Goal: Transaction & Acquisition: Purchase product/service

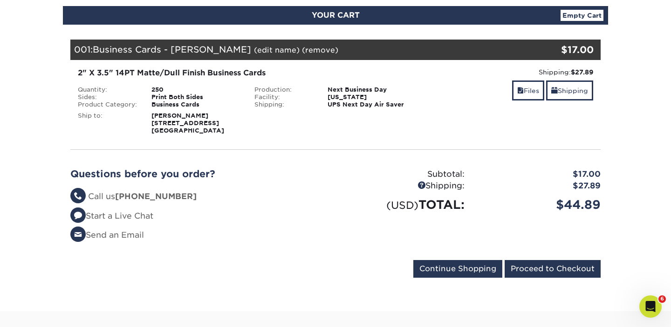
scroll to position [96, 0]
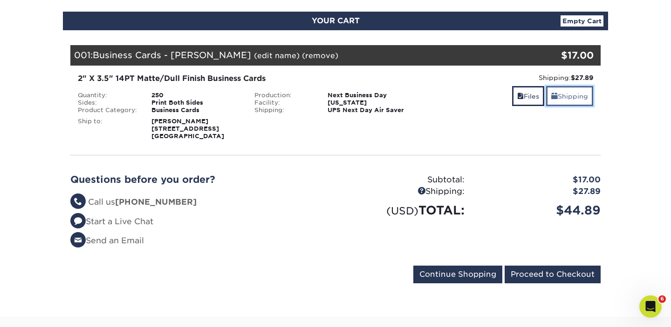
click at [581, 99] on link "Shipping" at bounding box center [569, 96] width 47 height 20
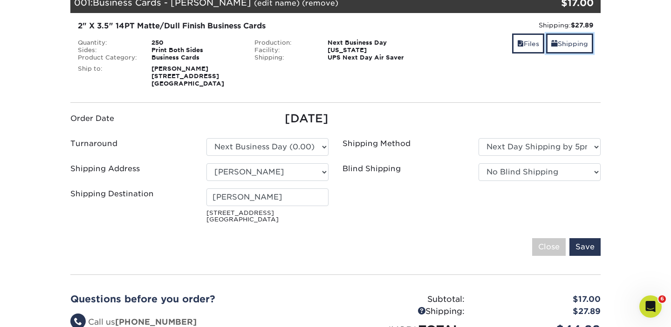
scroll to position [150, 0]
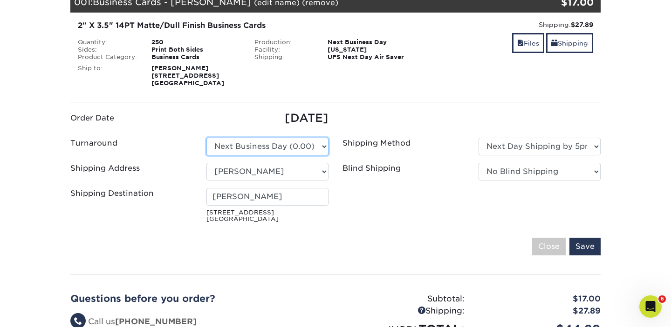
click at [272, 147] on select "Please Select 2 Business Days (0.00) 2-4 Business Days (0.00) Next Business Day…" at bounding box center [267, 147] width 122 height 18
click at [206, 138] on select "Please Select 2 Business Days (0.00) 2-4 Business Days (0.00) Next Business Day…" at bounding box center [267, 147] width 122 height 18
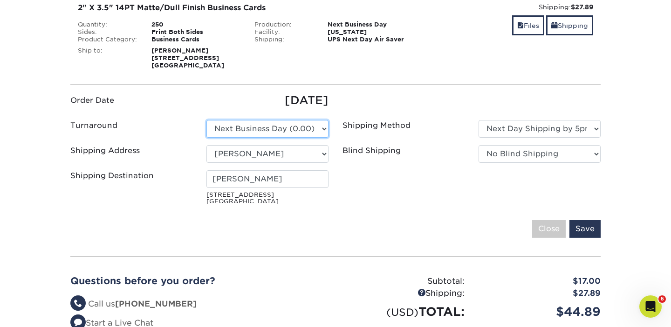
scroll to position [169, 0]
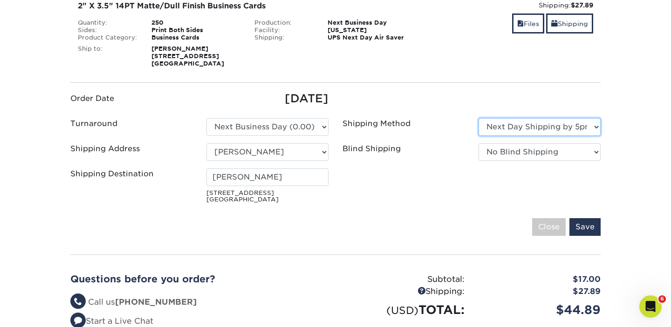
click at [522, 127] on select "Please Select Ground Shipping (+$7.84) 3 Day Shipping Service (+$24.95) 2 Day A…" at bounding box center [539, 127] width 122 height 18
select select "01"
click at [478, 118] on select "Please Select Ground Shipping (+$7.84) 3 Day Shipping Service (+$24.95) 2 Day A…" at bounding box center [539, 127] width 122 height 18
click at [591, 223] on input "Save" at bounding box center [584, 227] width 31 height 18
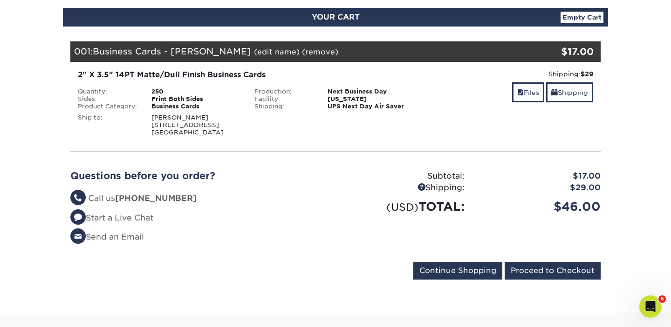
scroll to position [128, 0]
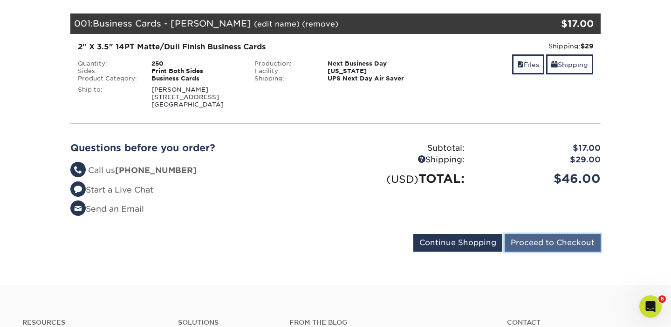
click at [558, 246] on input "Proceed to Checkout" at bounding box center [552, 243] width 96 height 18
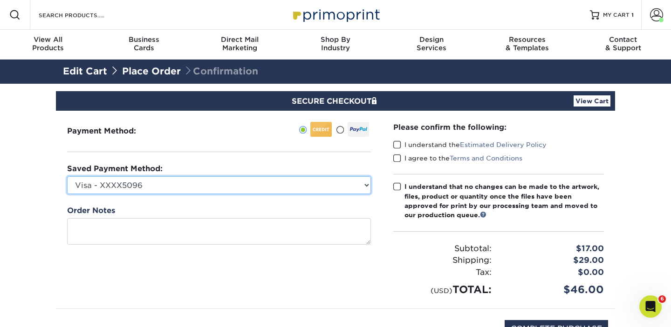
click at [261, 184] on select "Visa - XXXX5096 American Express - XXXX1001 New Credit Card" at bounding box center [219, 186] width 304 height 18
select select "72301"
click at [67, 177] on select "Visa - XXXX5096 American Express - XXXX1001 New Credit Card" at bounding box center [219, 186] width 304 height 18
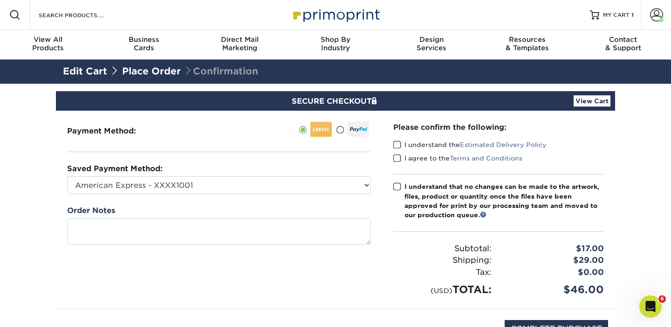
click at [396, 143] on span at bounding box center [397, 145] width 8 height 9
click at [0, 0] on input "I understand the Estimated Delivery Policy" at bounding box center [0, 0] width 0 height 0
click at [394, 156] on span at bounding box center [397, 158] width 8 height 9
click at [0, 0] on input "I agree to the Terms and Conditions" at bounding box center [0, 0] width 0 height 0
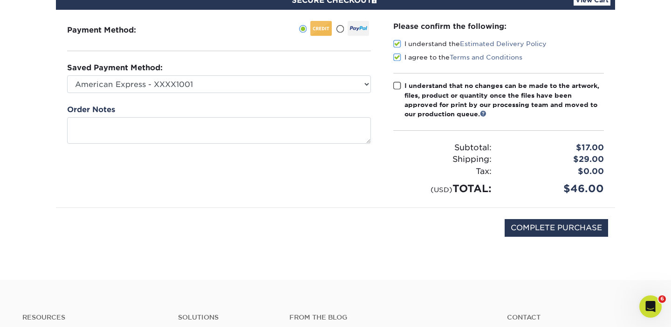
scroll to position [103, 0]
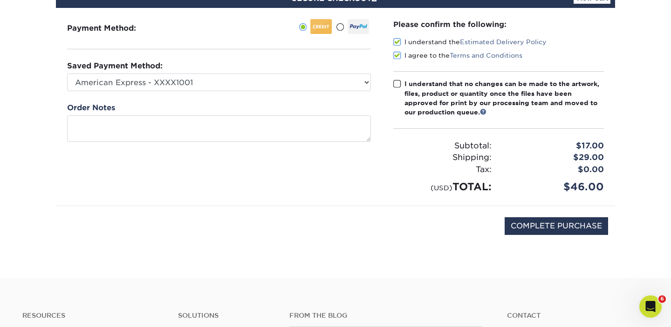
click at [399, 84] on span at bounding box center [397, 84] width 8 height 9
click at [0, 0] on input "I understand that no changes can be made to the artwork, files, product or quan…" at bounding box center [0, 0] width 0 height 0
click at [532, 225] on input "COMPLETE PURCHASE" at bounding box center [555, 227] width 103 height 18
type input "PROCESSING, PLEASE WAIT..."
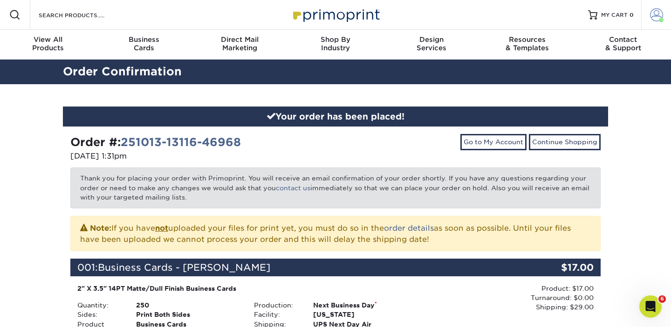
click at [657, 17] on span at bounding box center [656, 14] width 13 height 13
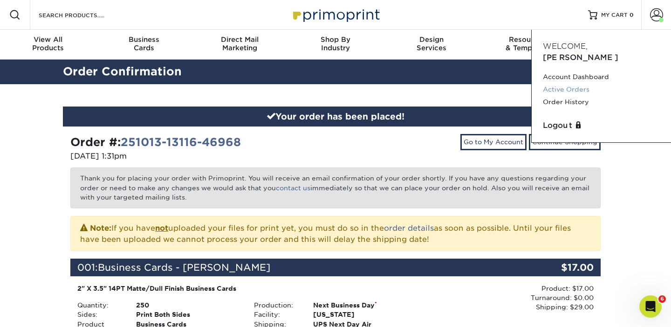
click at [572, 83] on link "Active Orders" at bounding box center [601, 89] width 117 height 13
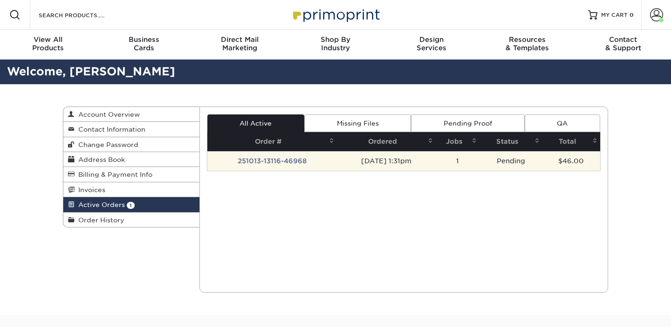
click at [268, 162] on td "251013-13116-46968" at bounding box center [271, 161] width 129 height 20
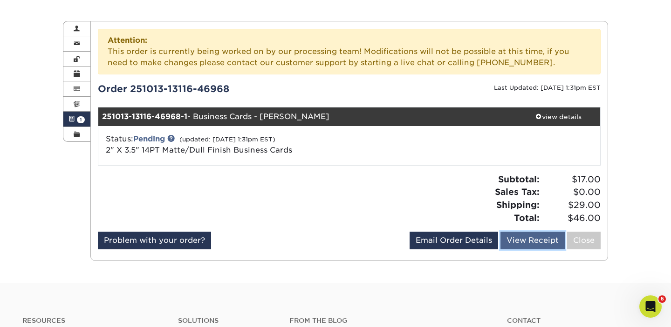
click at [523, 244] on link "View Receipt" at bounding box center [532, 241] width 64 height 18
